Goal: Information Seeking & Learning: Learn about a topic

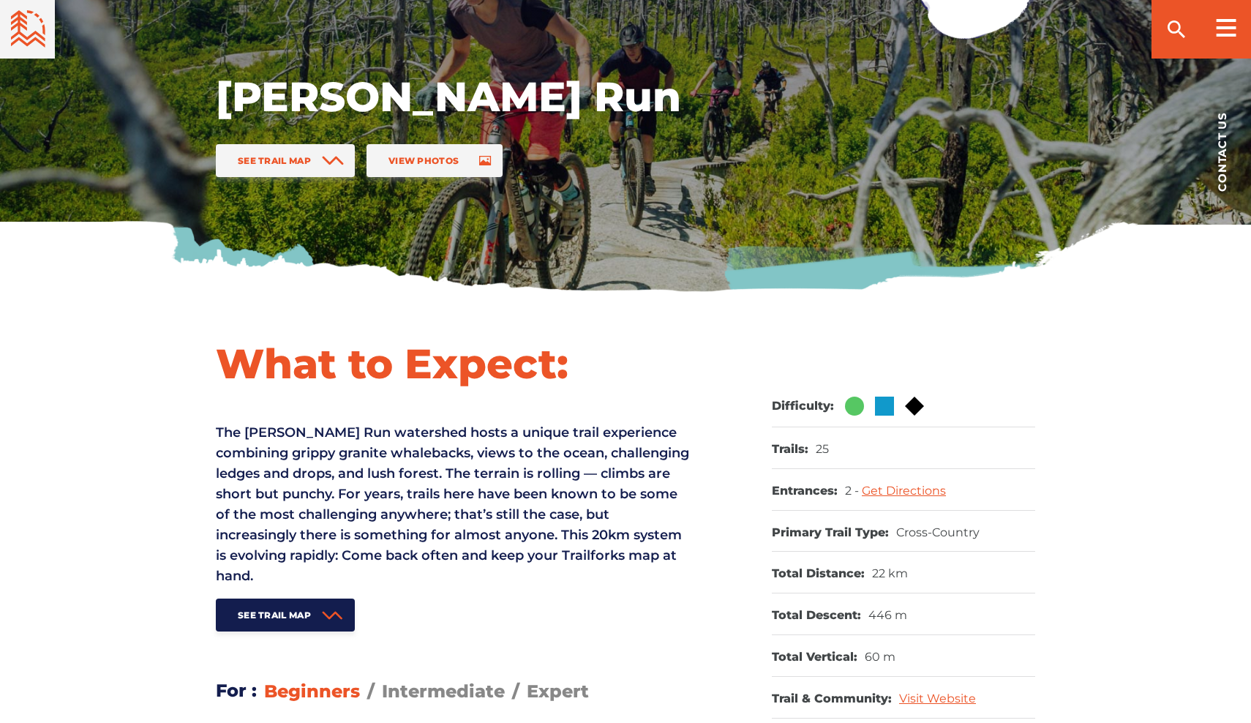
scroll to position [317, 0]
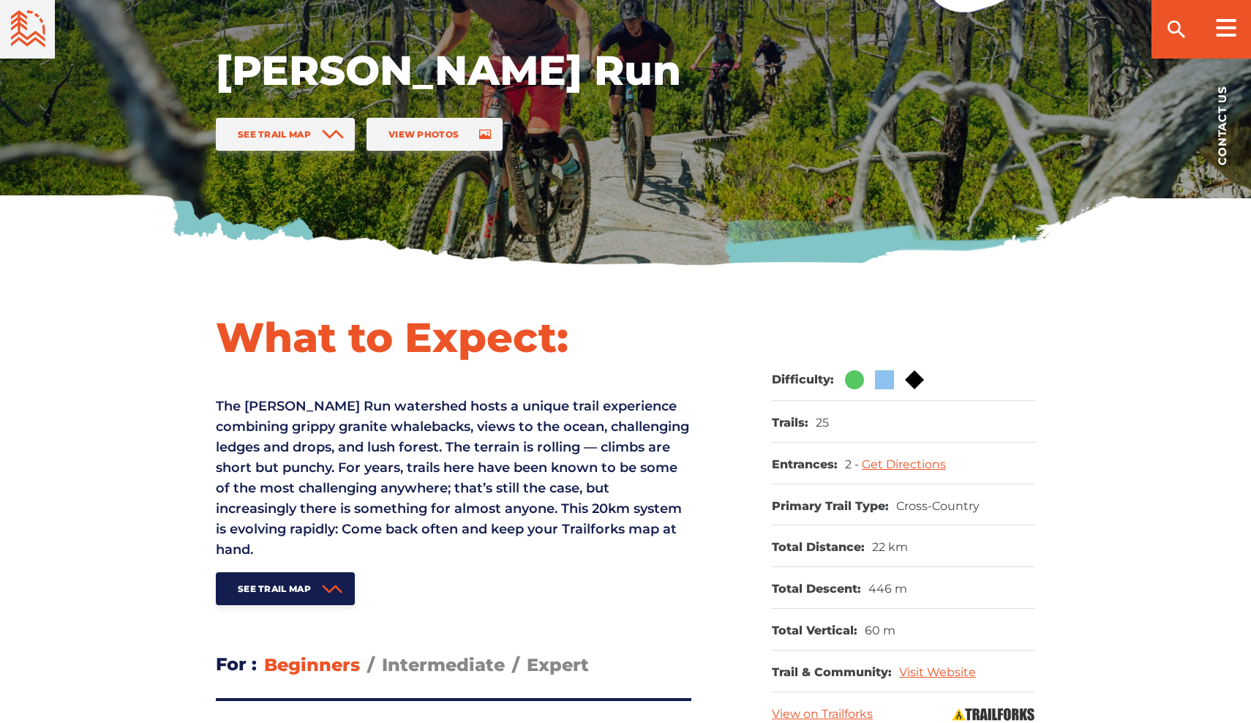
click at [879, 380] on ul at bounding box center [882, 379] width 83 height 19
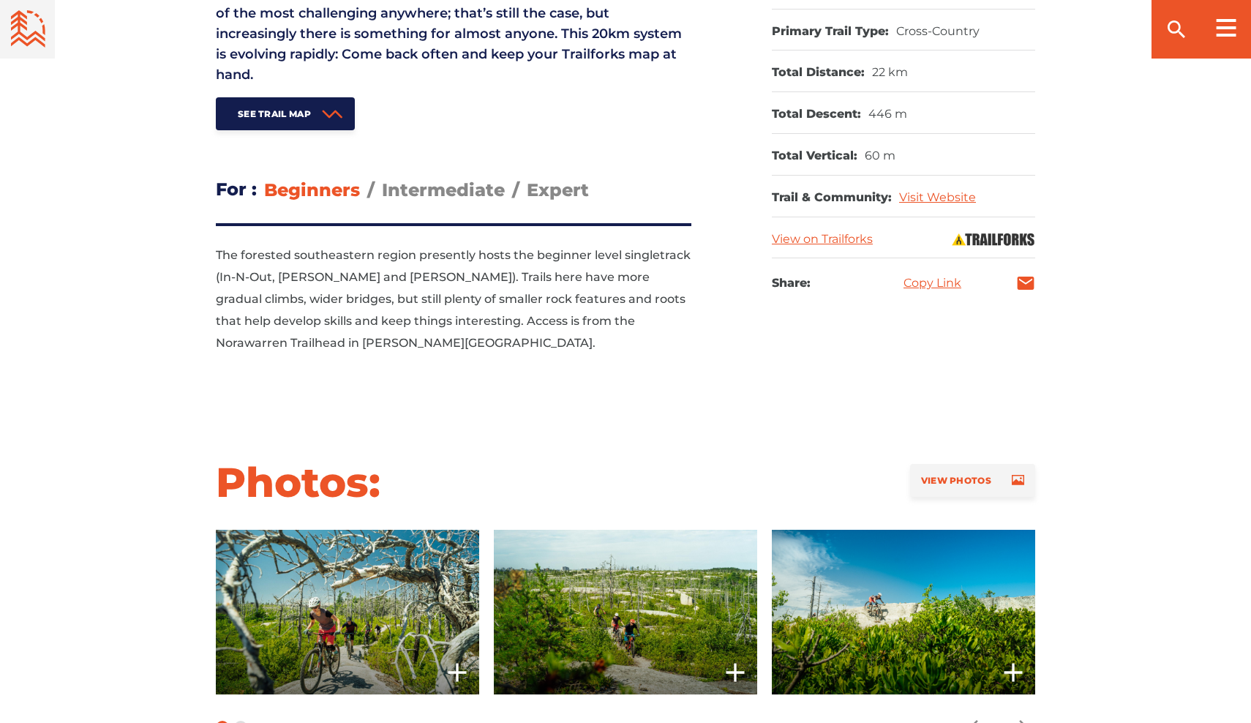
scroll to position [789, 0]
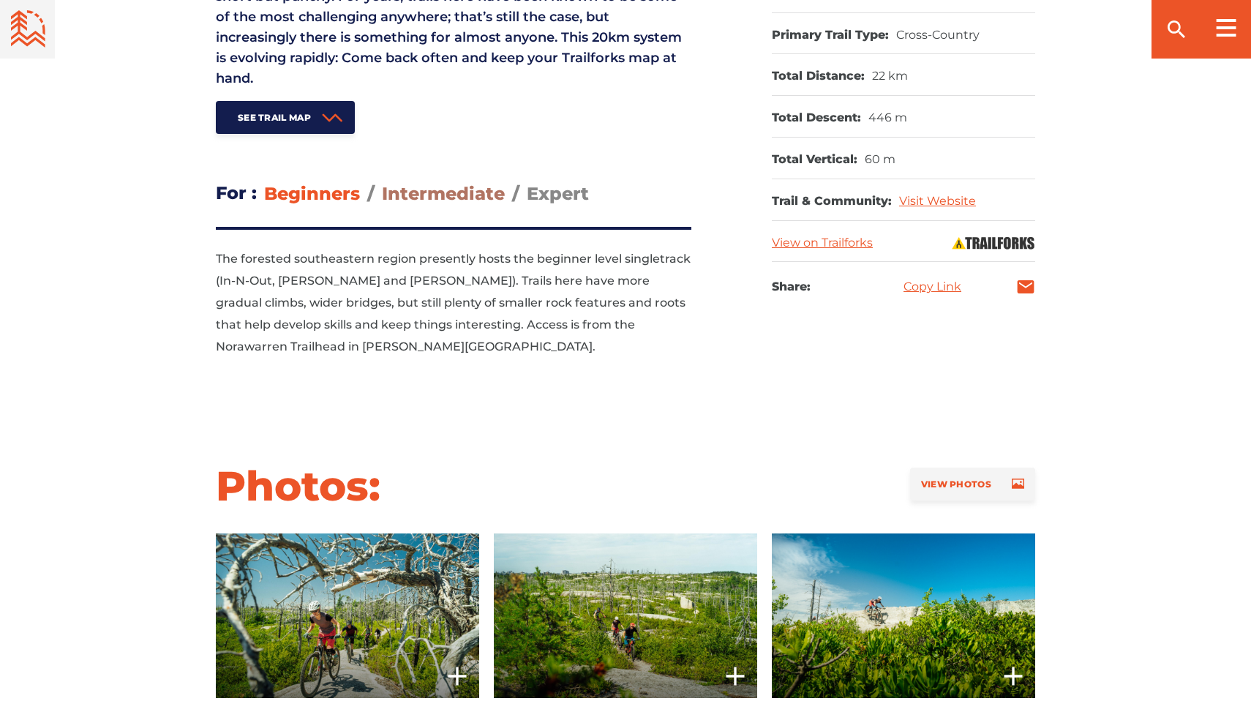
click at [427, 195] on span "Intermediate" at bounding box center [443, 193] width 123 height 21
click at [382, 182] on input "Intermediate" at bounding box center [382, 182] width 0 height 0
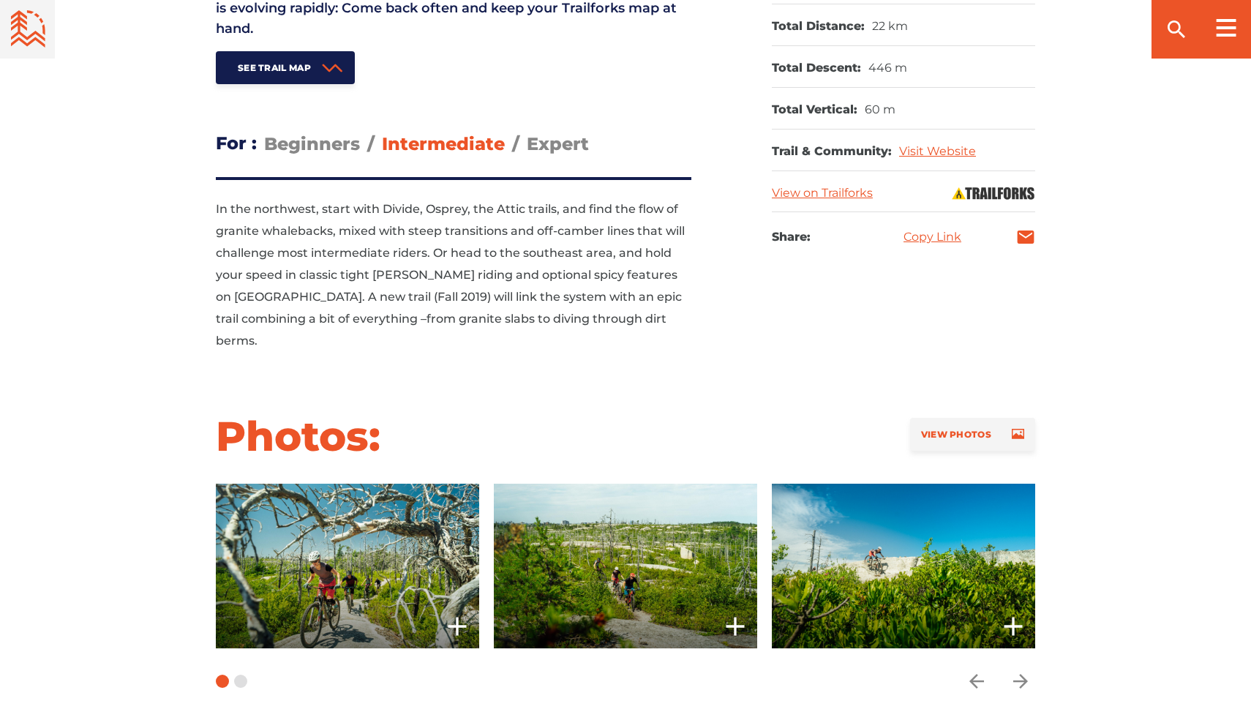
scroll to position [841, 0]
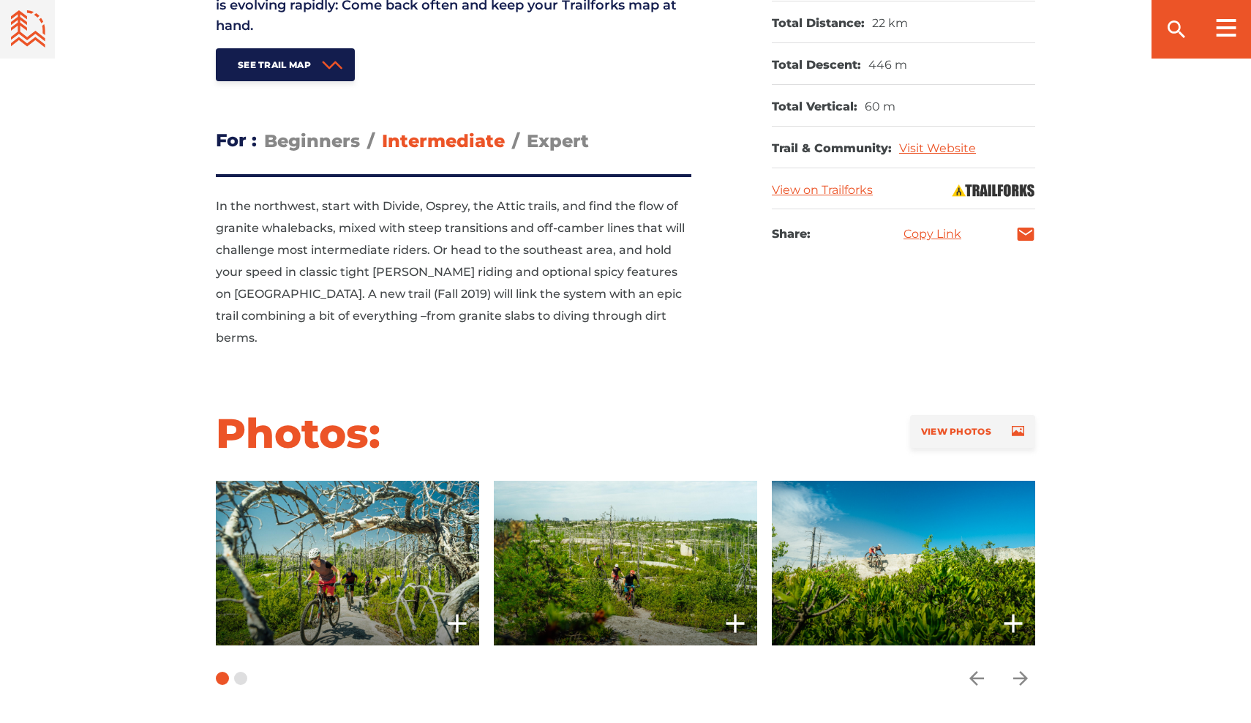
drag, startPoint x: 546, startPoint y: 143, endPoint x: 546, endPoint y: 151, distance: 8.8
click at [546, 143] on span "Expert" at bounding box center [558, 140] width 62 height 21
click at [527, 129] on input "Expert" at bounding box center [527, 129] width 0 height 0
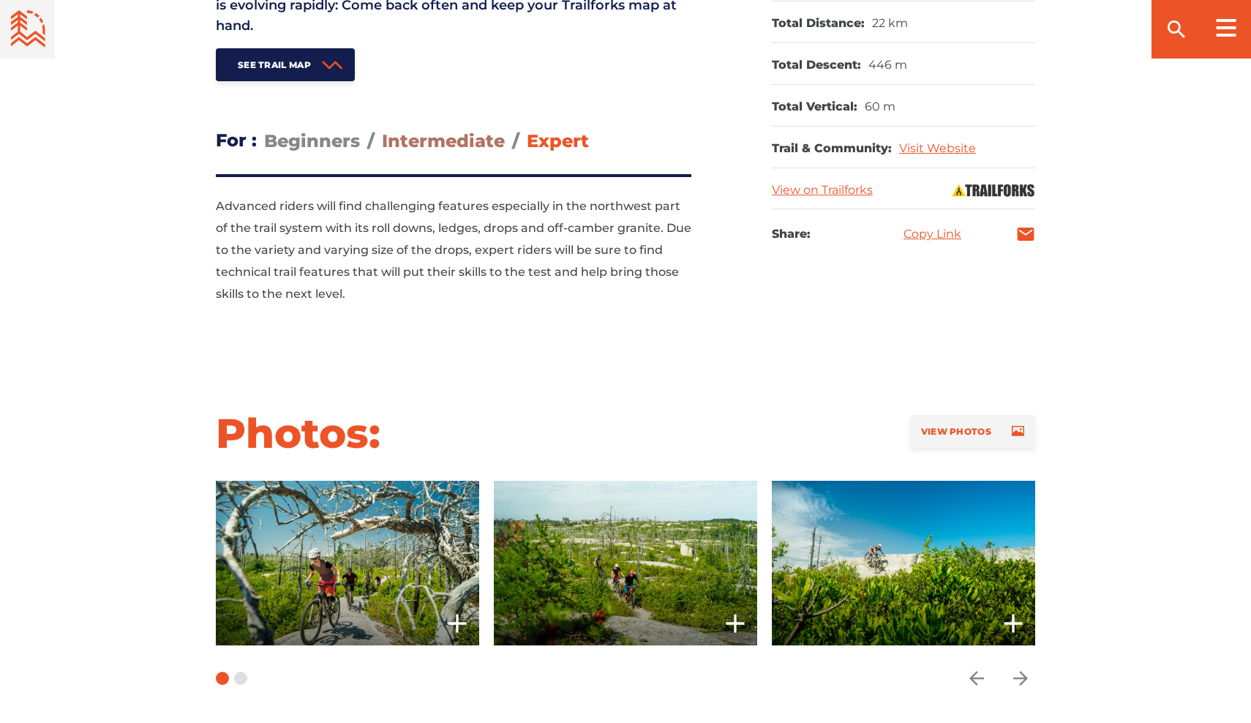
click at [473, 144] on span "Intermediate" at bounding box center [443, 140] width 123 height 21
click at [382, 129] on input "Intermediate" at bounding box center [382, 129] width 0 height 0
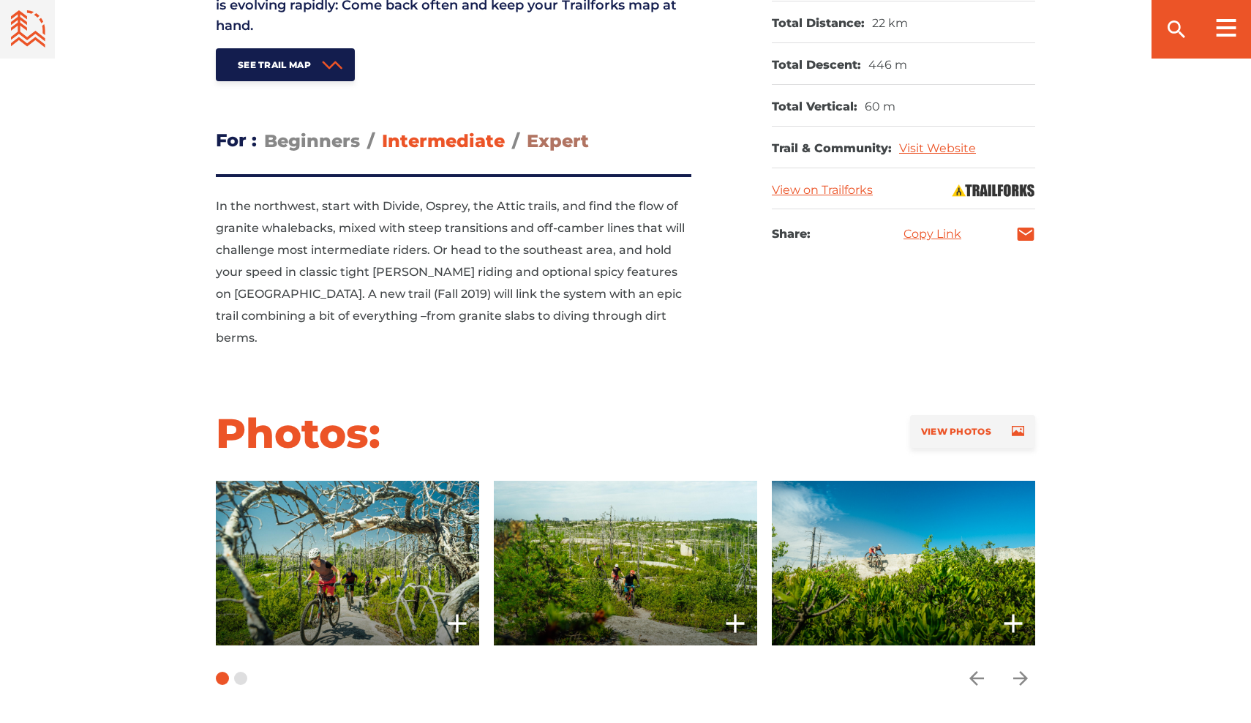
click at [530, 144] on span "Expert" at bounding box center [558, 140] width 62 height 21
click at [527, 129] on input "Expert" at bounding box center [527, 129] width 0 height 0
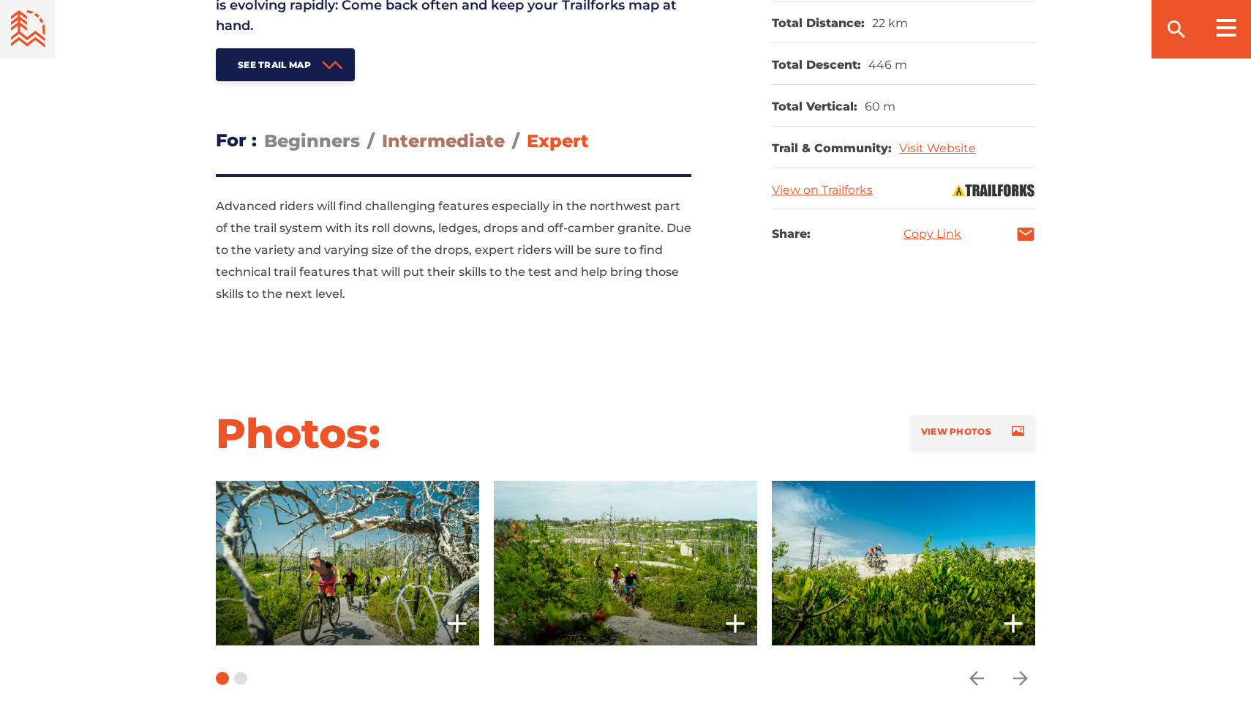
click at [443, 146] on span "Intermediate" at bounding box center [443, 140] width 123 height 21
click at [382, 129] on input "Intermediate" at bounding box center [382, 129] width 0 height 0
click at [443, 146] on span "Intermediate" at bounding box center [443, 140] width 123 height 21
click at [382, 129] on input "Intermediate" at bounding box center [382, 129] width 0 height 0
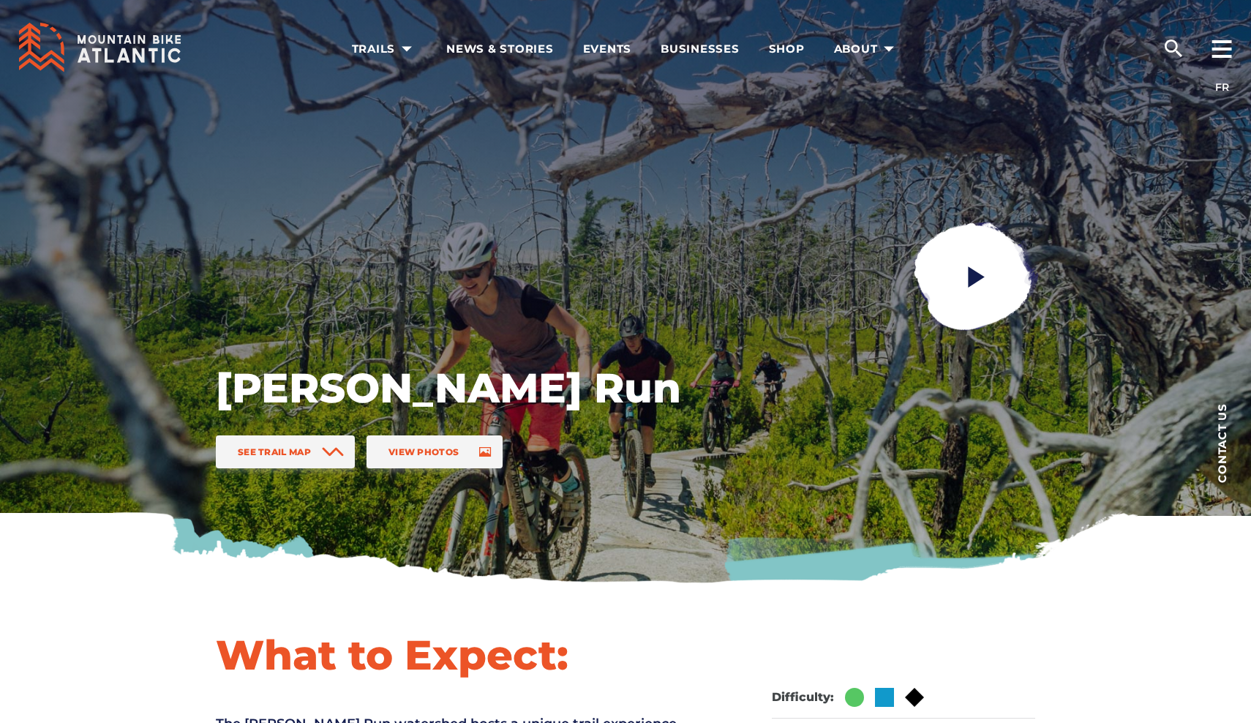
scroll to position [0, 0]
click at [948, 257] on link at bounding box center [974, 278] width 196 height 196
